Goal: Feedback & Contribution: Leave review/rating

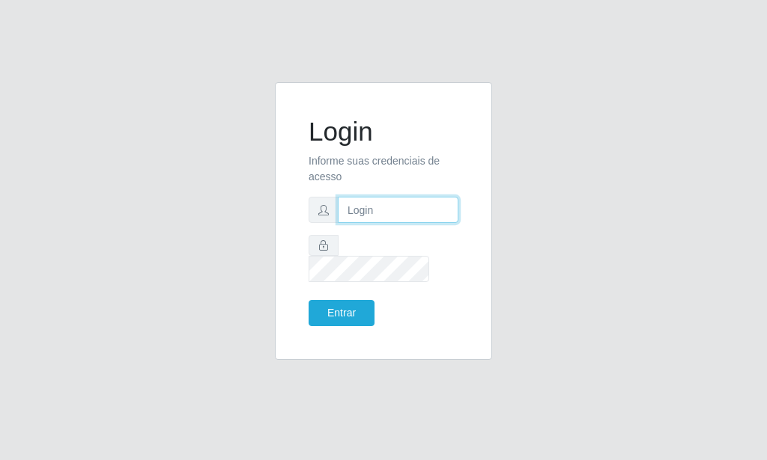
click at [385, 222] on input "text" at bounding box center [398, 210] width 121 height 26
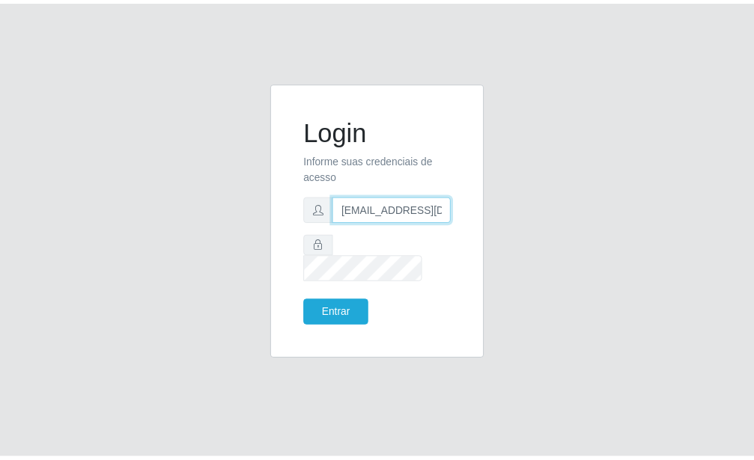
scroll to position [0, 1]
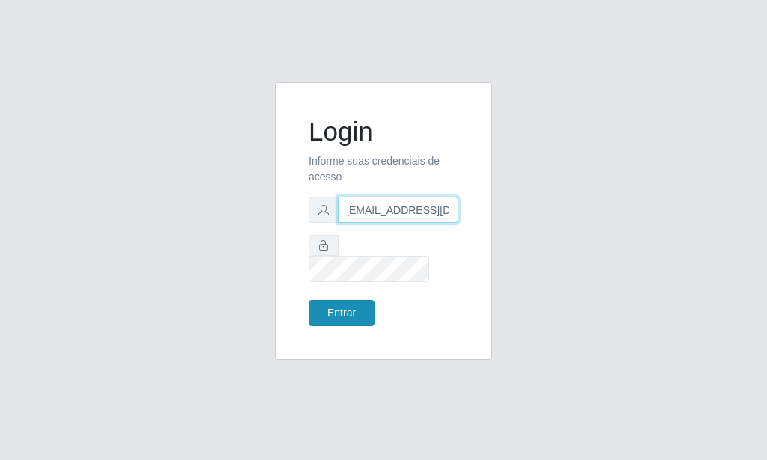
type input "[EMAIL_ADDRESS][DOMAIN_NAME]"
click at [339, 300] on button "Entrar" at bounding box center [341, 313] width 66 height 26
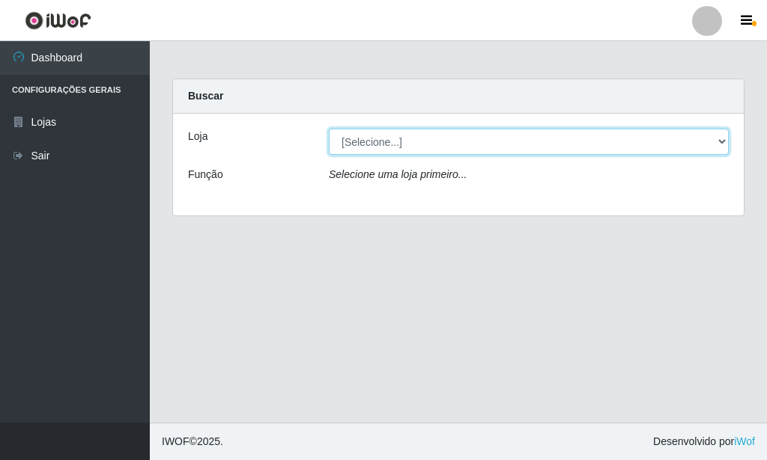
select select "80"
click option "Rede Potiguar 6 - Extremoz" at bounding box center [0, 0] width 0 height 0
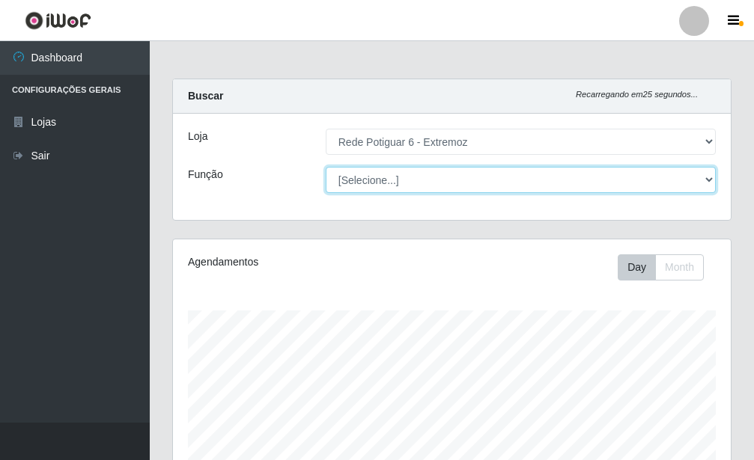
click at [326, 167] on select "[Selecione...] ASG Balconista Embalador Operador de Caixa Operador de Caixa + O…" at bounding box center [521, 180] width 390 height 26
select select "24"
click option "Repositor" at bounding box center [0, 0] width 0 height 0
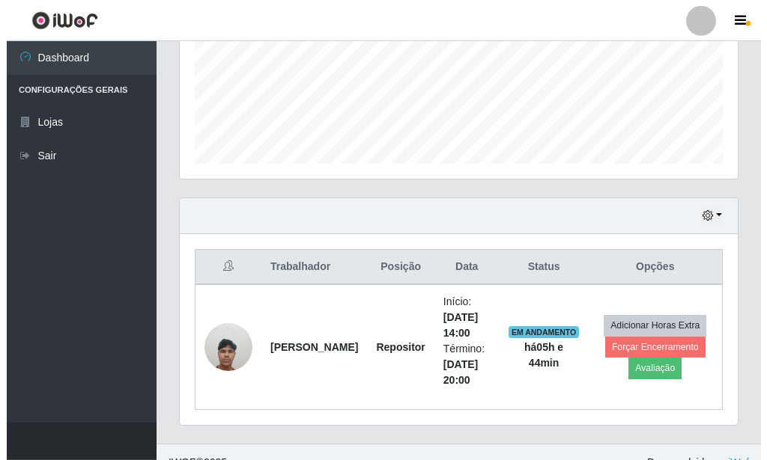
scroll to position [392, 0]
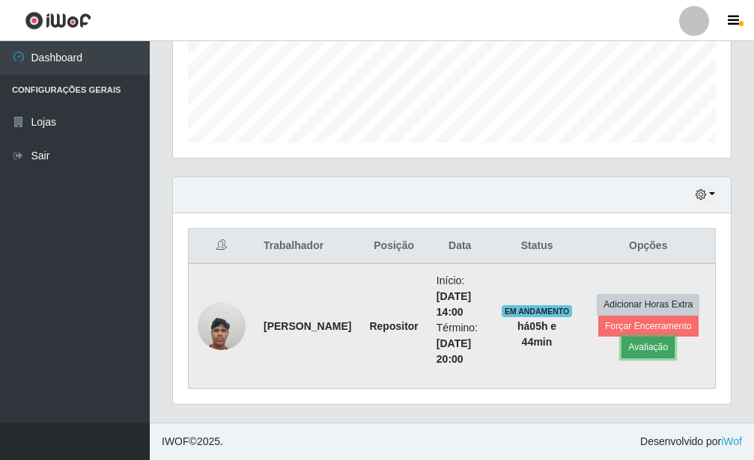
click at [642, 352] on button "Avaliação" at bounding box center [647, 347] width 53 height 21
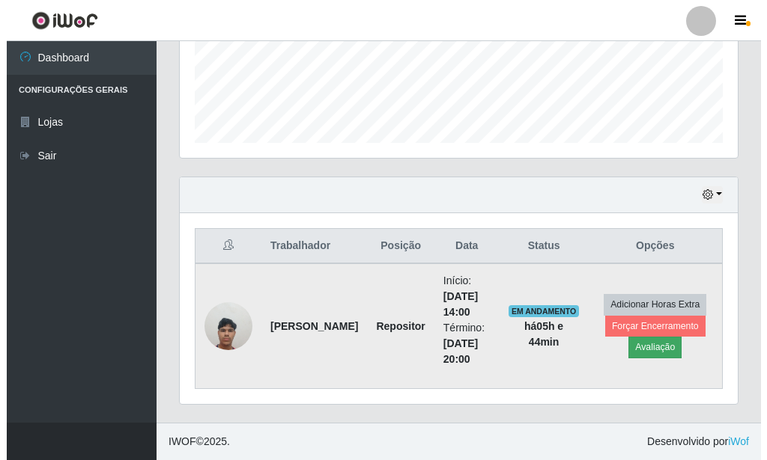
scroll to position [748433, 748186]
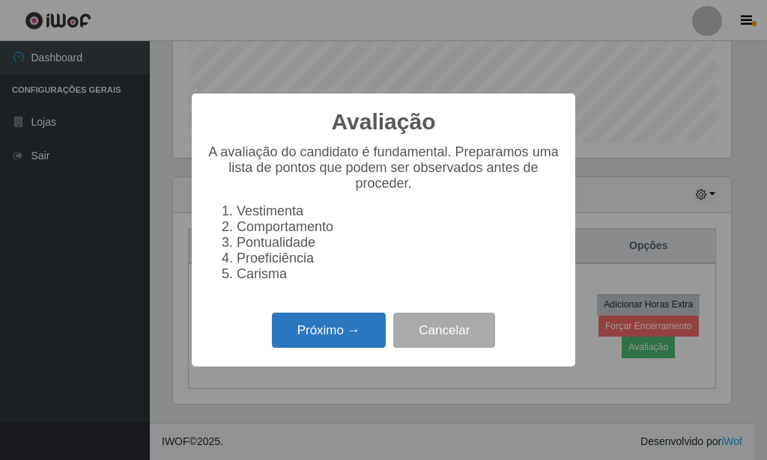
click at [356, 347] on button "Próximo →" at bounding box center [329, 330] width 114 height 35
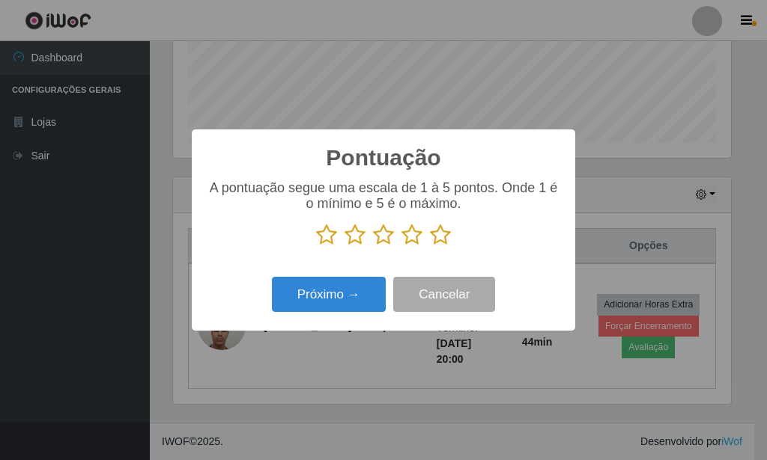
click at [433, 243] on icon at bounding box center [440, 235] width 21 height 22
click at [430, 246] on input "radio" at bounding box center [430, 246] width 0 height 0
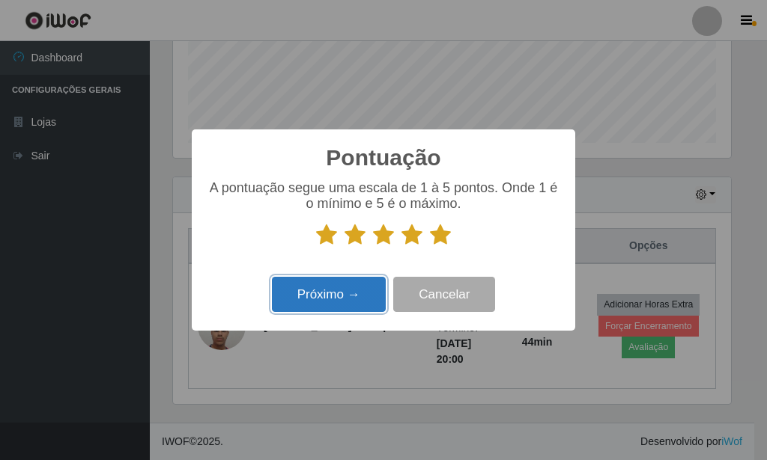
click at [341, 301] on button "Próximo →" at bounding box center [329, 294] width 114 height 35
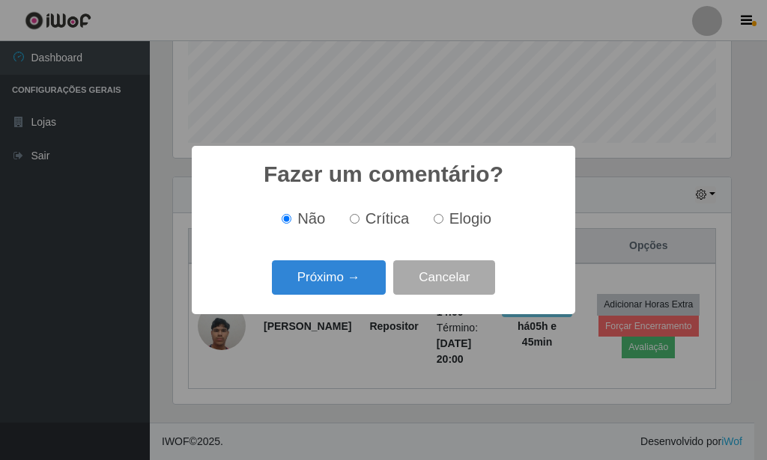
click at [436, 222] on input "Elogio" at bounding box center [439, 219] width 10 height 10
radio input "true"
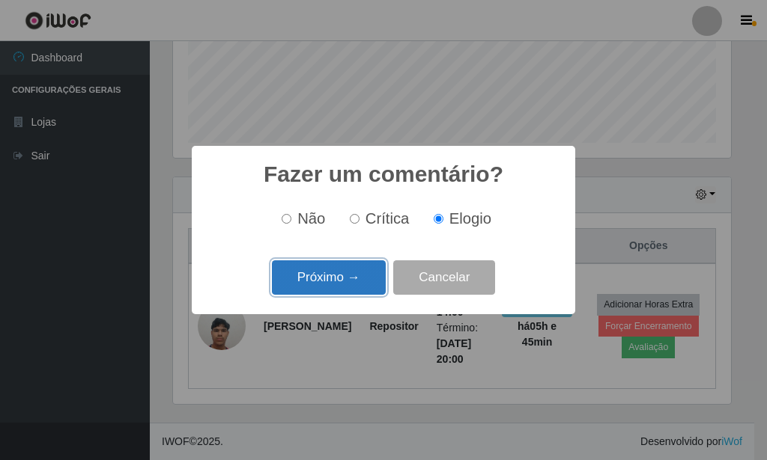
click at [345, 279] on button "Próximo →" at bounding box center [329, 278] width 114 height 35
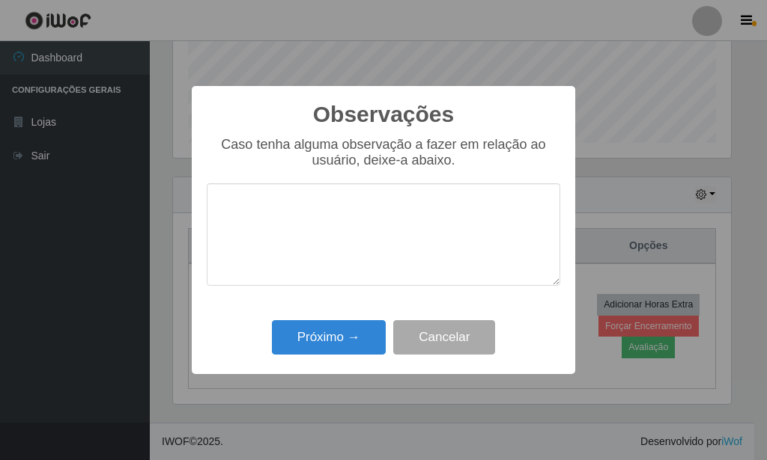
type textarea "b"
type textarea "e"
type textarea "agil"
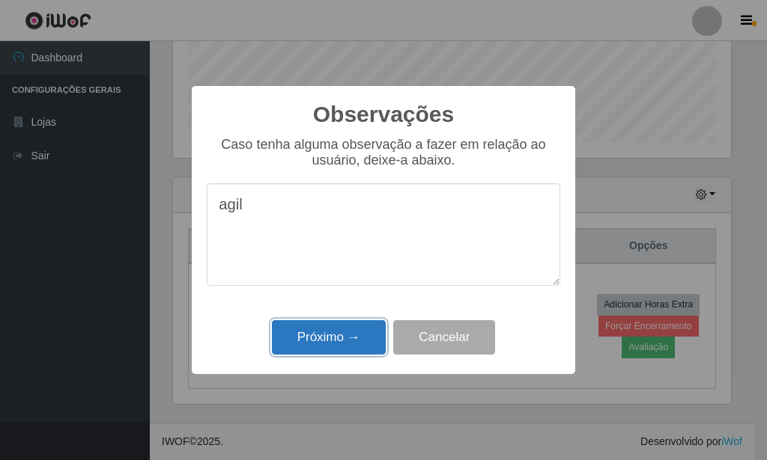
click at [311, 351] on button "Próximo →" at bounding box center [329, 337] width 114 height 35
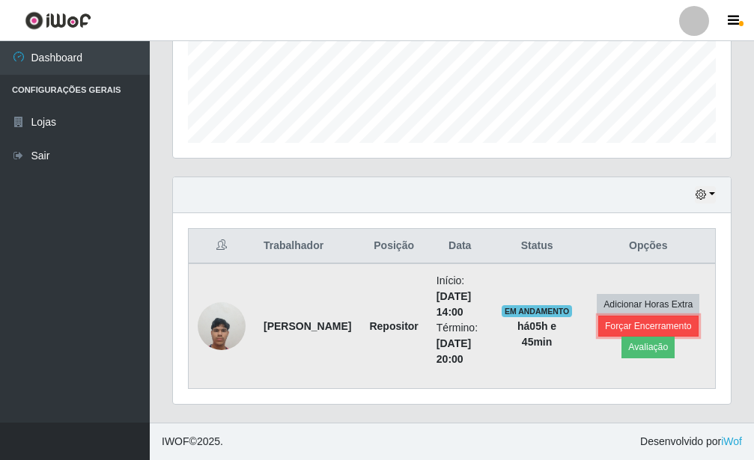
click at [662, 319] on button "Forçar Encerramento" at bounding box center [648, 326] width 100 height 21
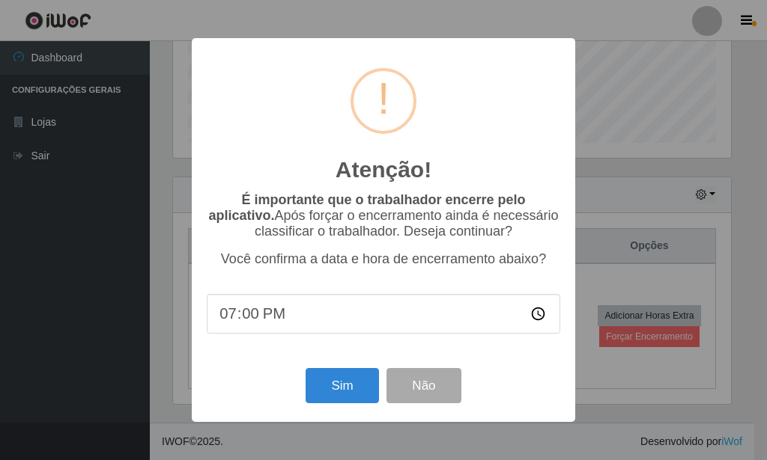
type input "19:45"
click at [348, 395] on button "Sim" at bounding box center [341, 385] width 73 height 35
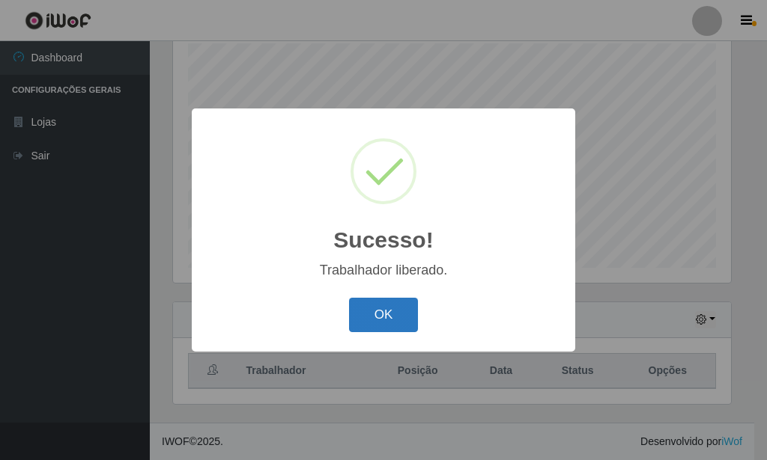
click at [382, 317] on button "OK" at bounding box center [384, 315] width 70 height 35
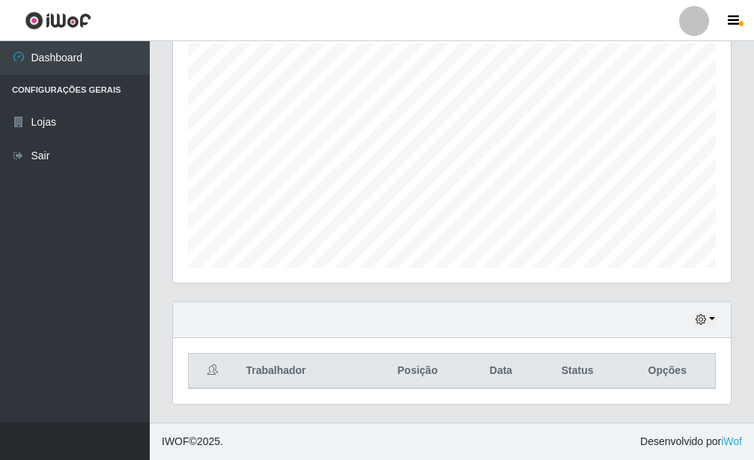
scroll to position [0, 0]
